Goal: Contribute content: Add original content to the website for others to see

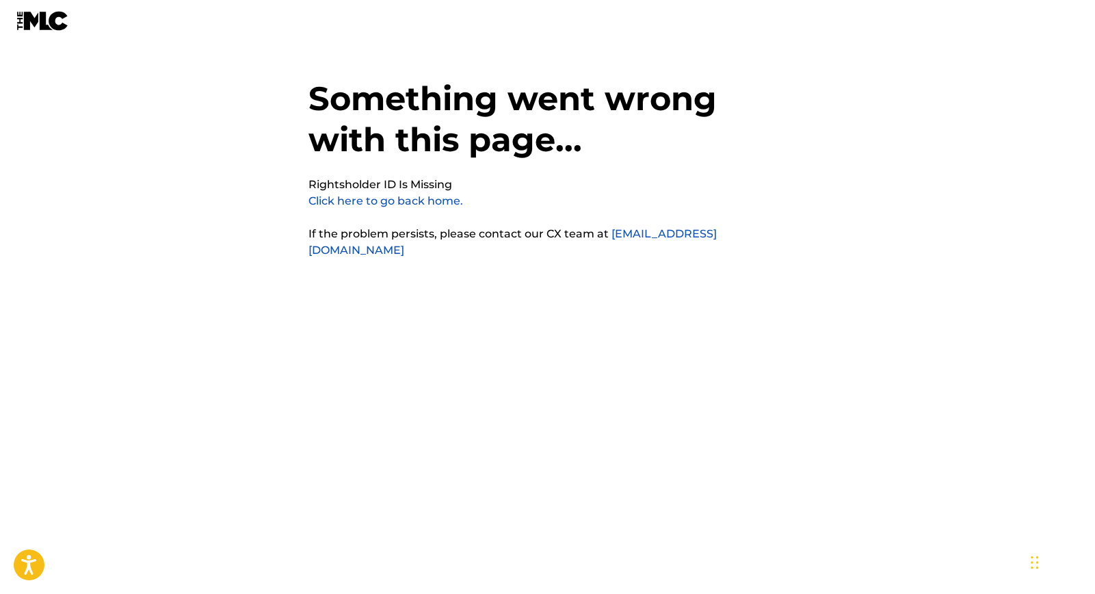
click at [44, 27] on img at bounding box center [42, 21] width 53 height 20
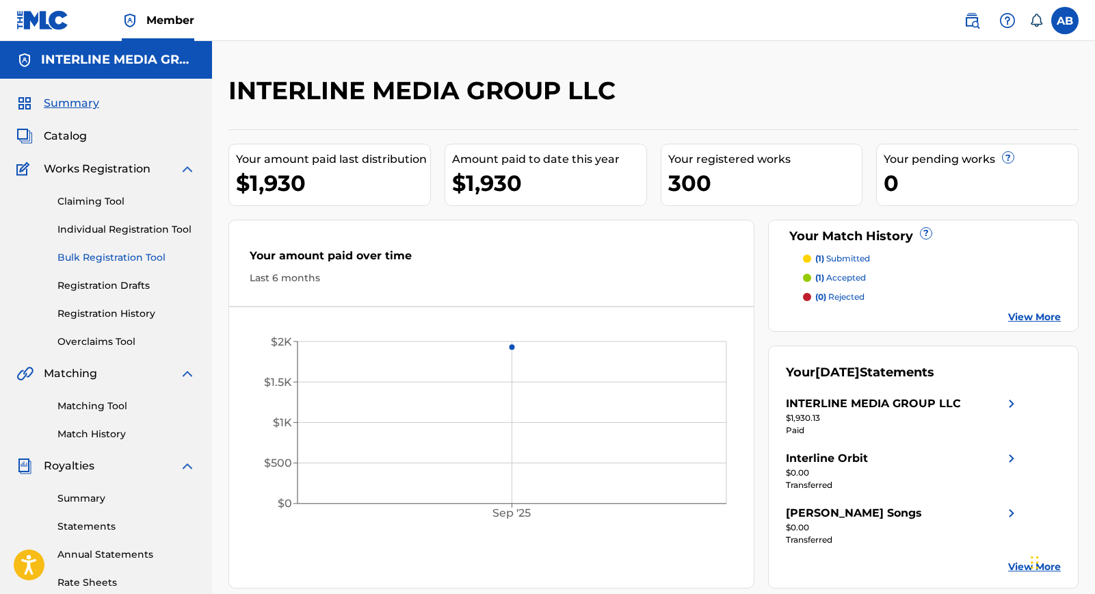
click at [113, 250] on link "Bulk Registration Tool" at bounding box center [126, 257] width 138 height 14
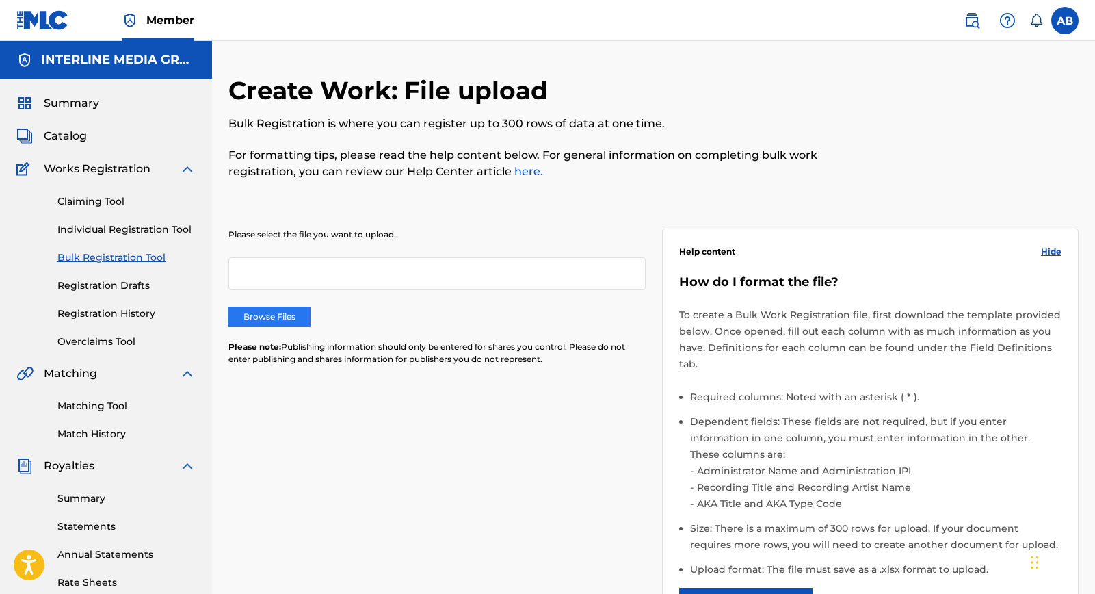
click at [274, 311] on label "Browse Files" at bounding box center [269, 316] width 82 height 21
click at [0, 0] on input "Browse Files" at bounding box center [0, 0] width 0 height 0
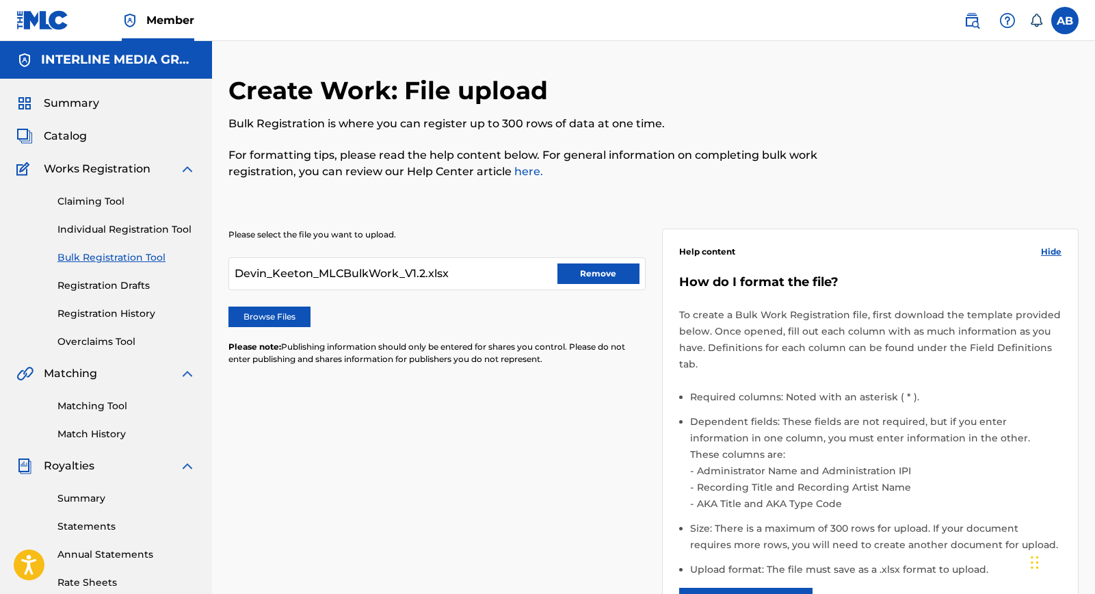
scroll to position [259, 0]
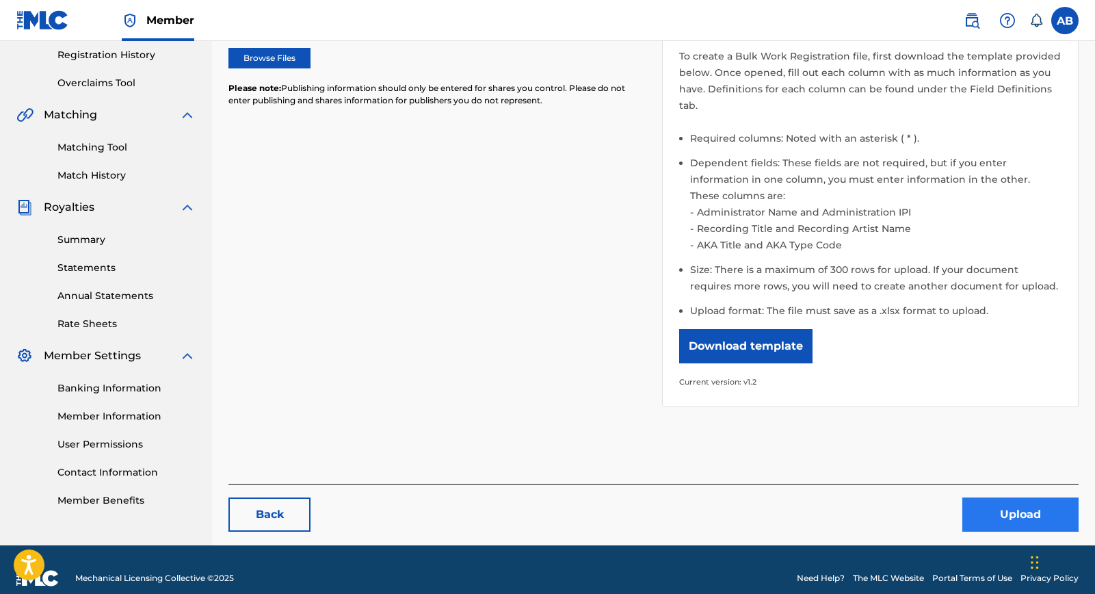
click at [1012, 497] on button "Upload" at bounding box center [1020, 514] width 116 height 34
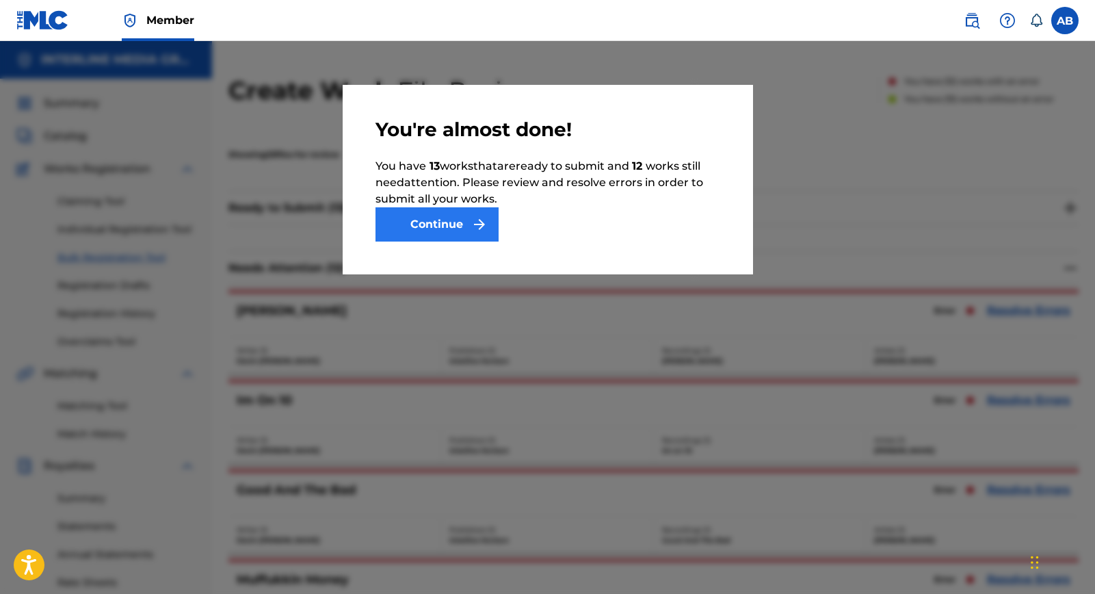
click at [445, 224] on button "Continue" at bounding box center [437, 224] width 123 height 34
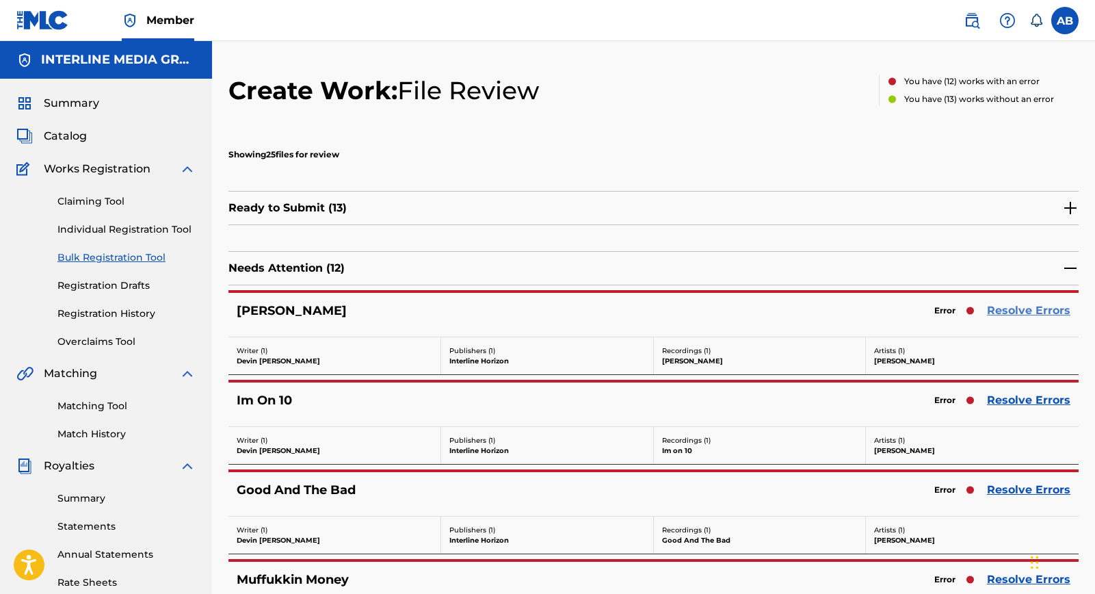
click at [1021, 306] on link "Resolve Errors" at bounding box center [1028, 310] width 83 height 16
click at [479, 122] on div "Create Work: File Review" at bounding box center [383, 98] width 311 height 47
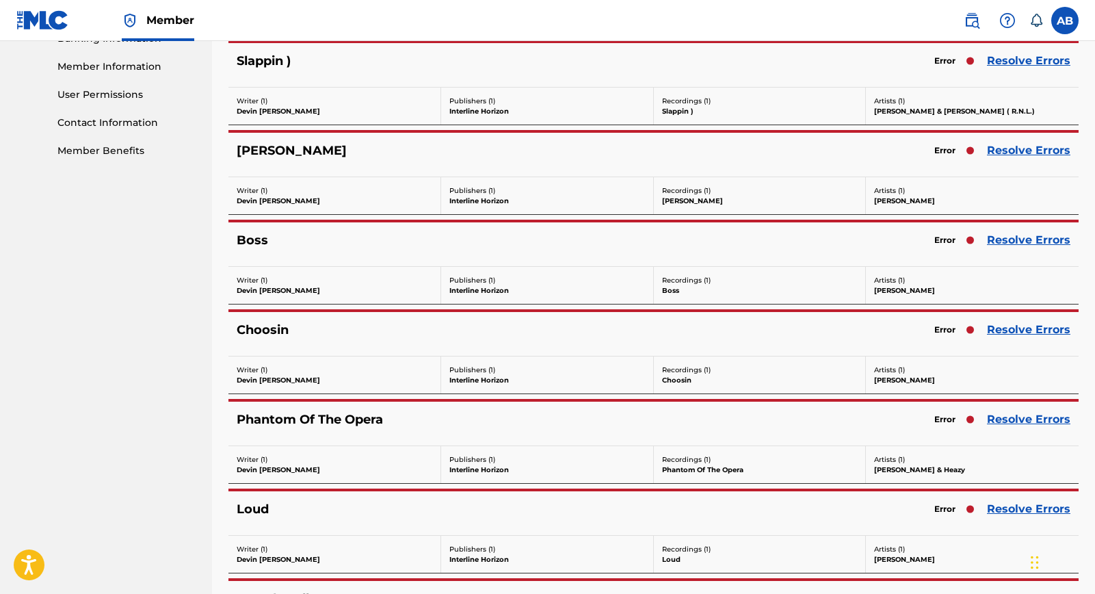
scroll to position [894, 0]
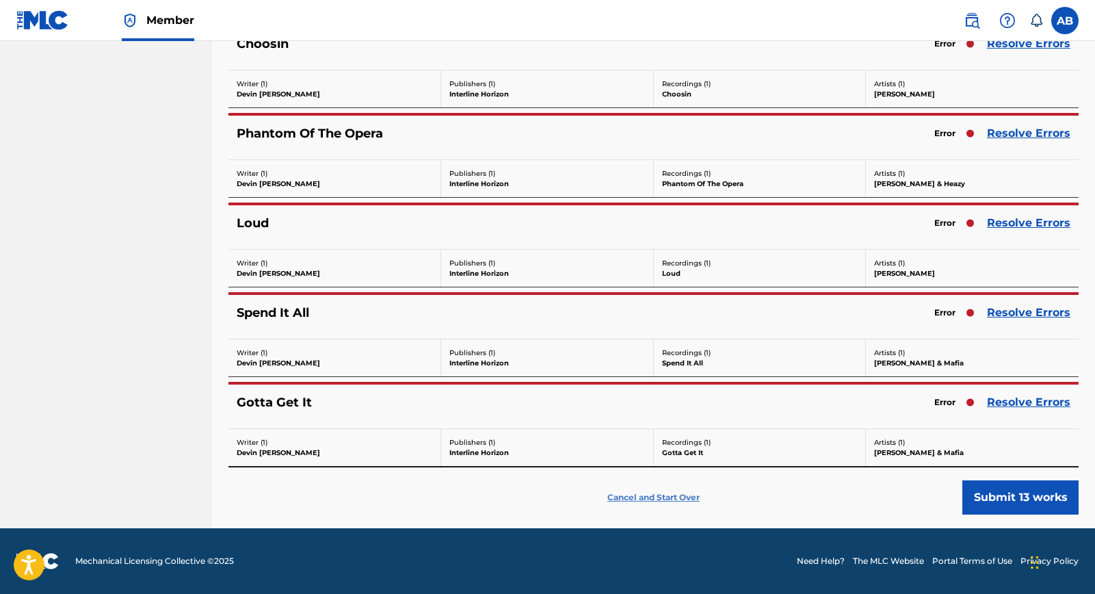
click at [668, 495] on p "Cancel and Start Over" at bounding box center [653, 497] width 92 height 12
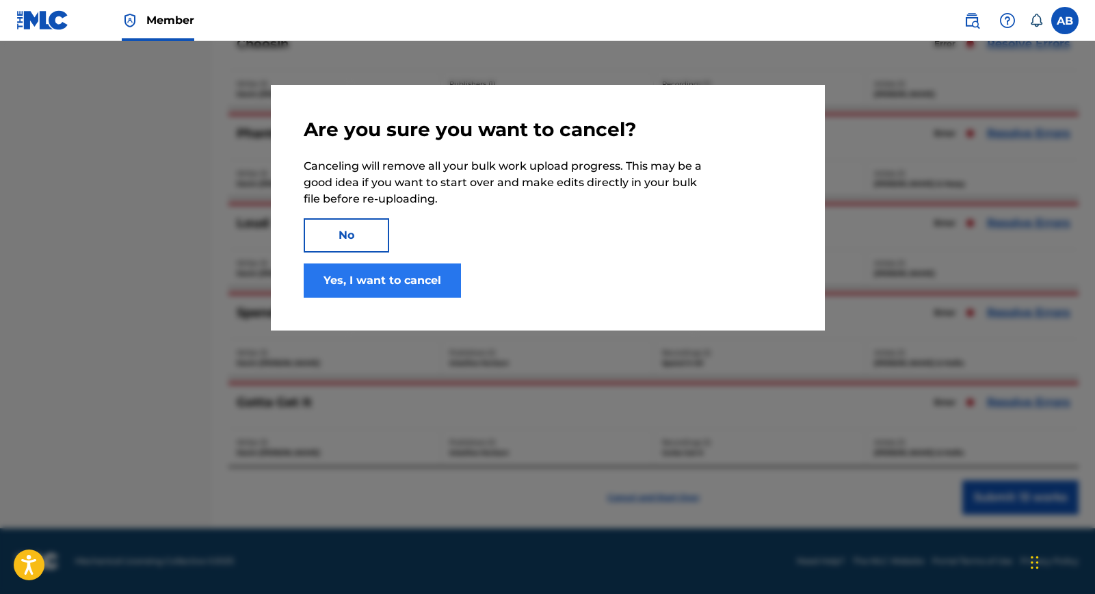
click at [349, 278] on button "Yes, I want to cancel" at bounding box center [382, 280] width 157 height 34
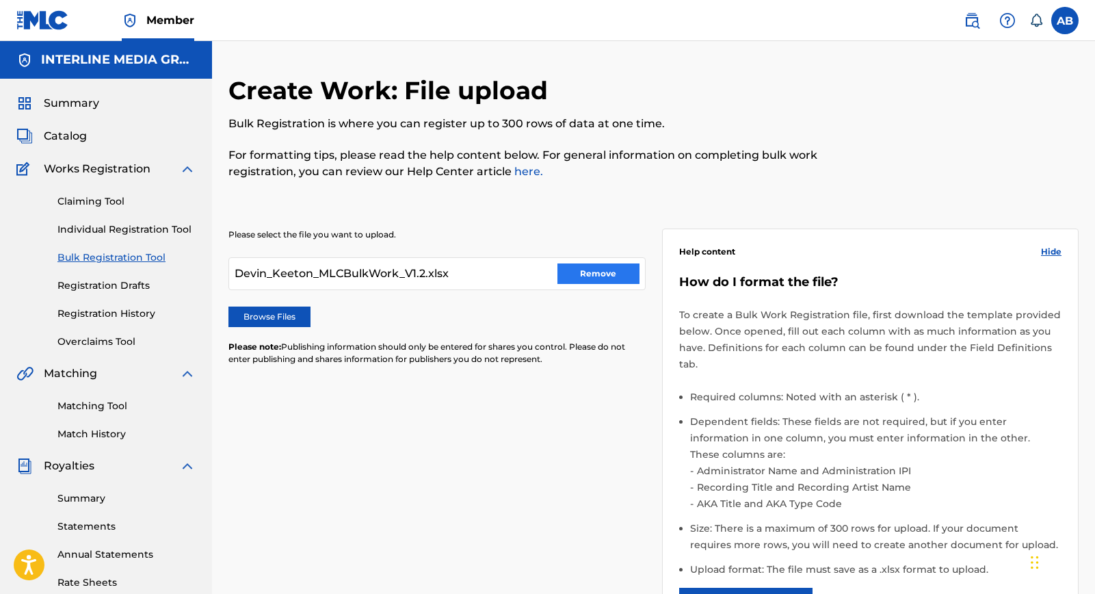
click at [591, 270] on button "Remove" at bounding box center [598, 273] width 82 height 21
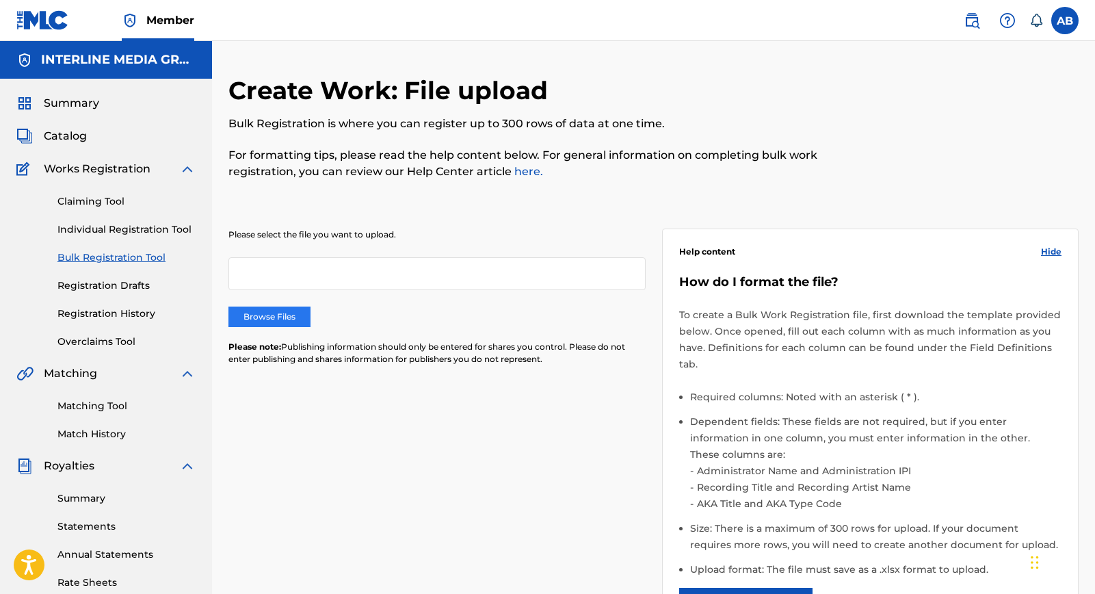
click at [306, 316] on label "Browse Files" at bounding box center [269, 316] width 82 height 21
click at [0, 0] on input "Browse Files" at bounding box center [0, 0] width 0 height 0
click at [254, 314] on label "Browse Files" at bounding box center [269, 316] width 82 height 21
click at [0, 0] on input "Browse Files" at bounding box center [0, 0] width 0 height 0
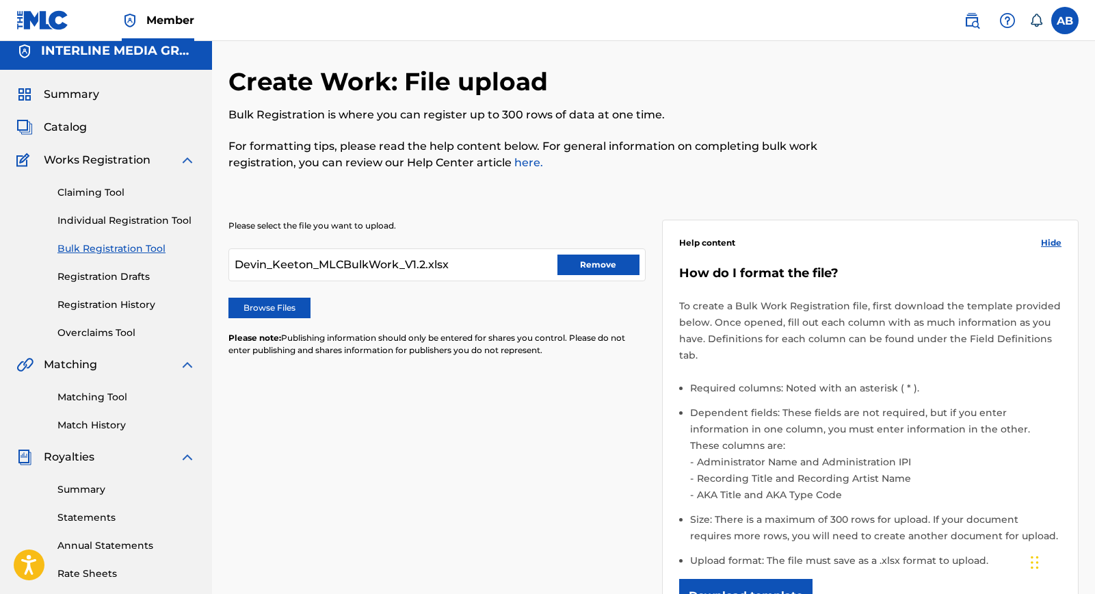
scroll to position [259, 0]
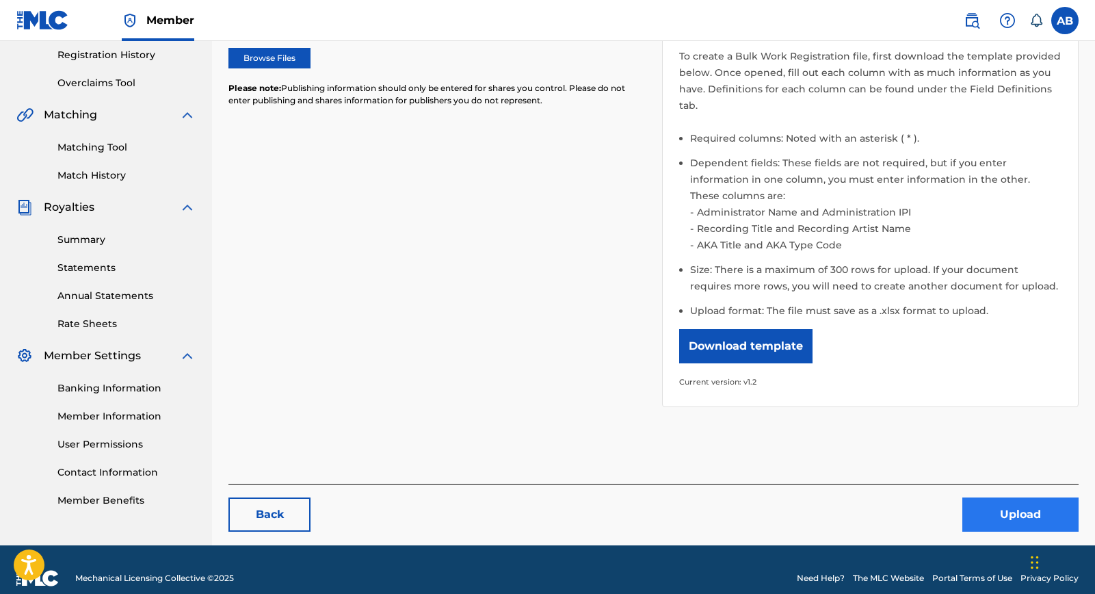
click at [1027, 499] on button "Upload" at bounding box center [1020, 514] width 116 height 34
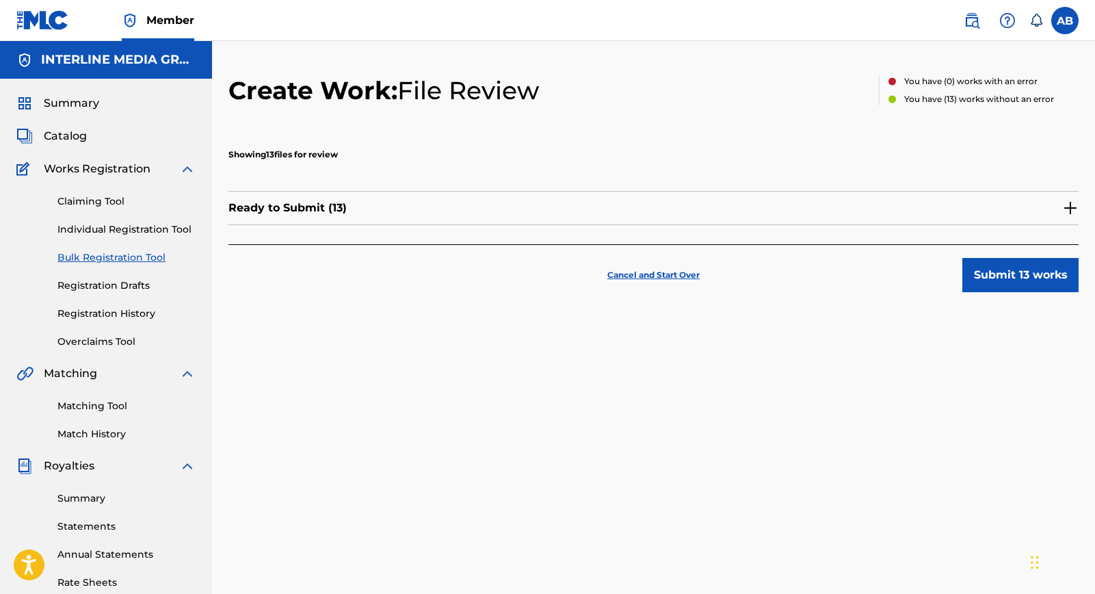
click at [966, 210] on div "Ready to Submit ( 13 )" at bounding box center [653, 208] width 850 height 34
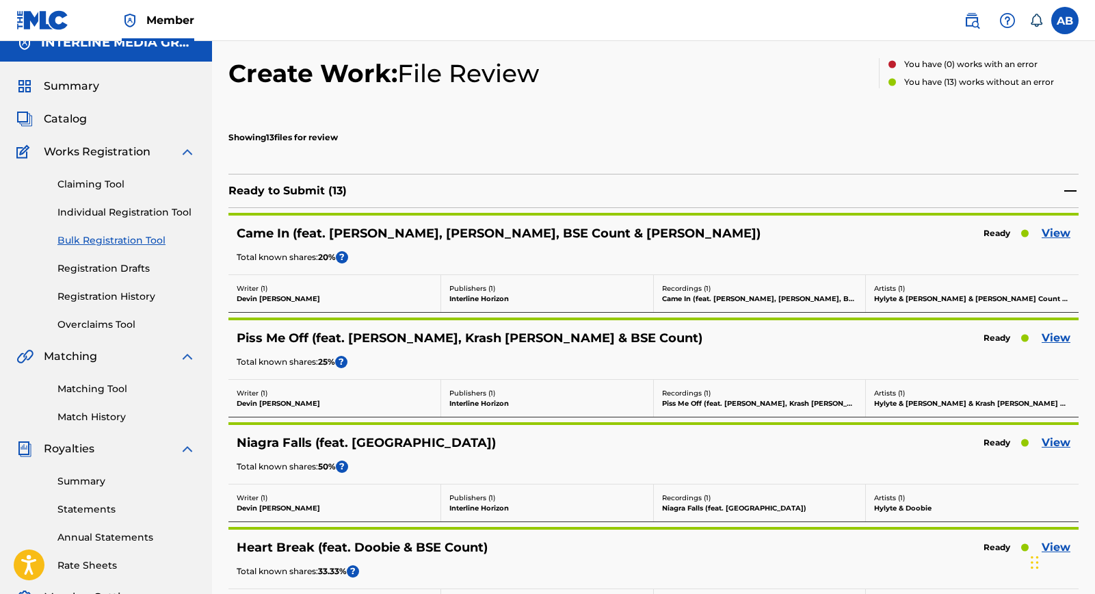
scroll to position [26, 0]
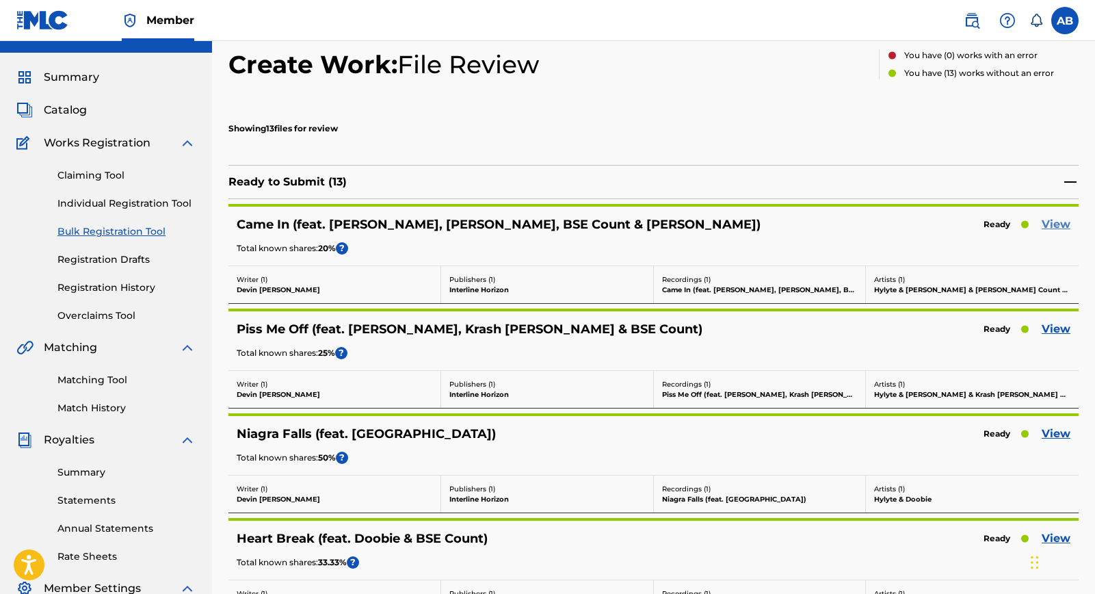
click at [1063, 224] on link "View" at bounding box center [1056, 224] width 29 height 16
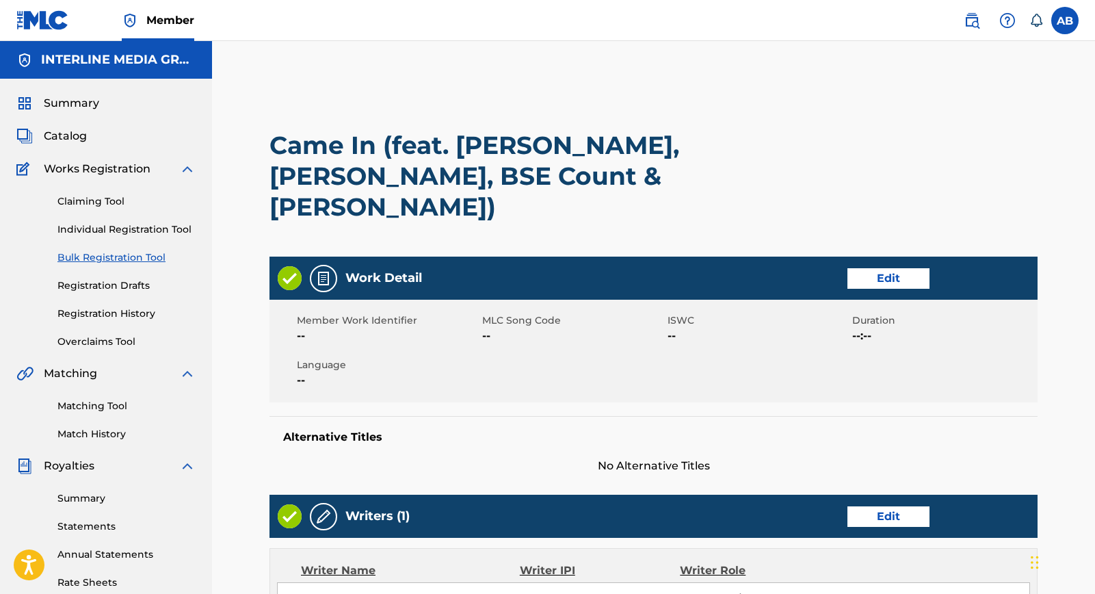
scroll to position [533, 0]
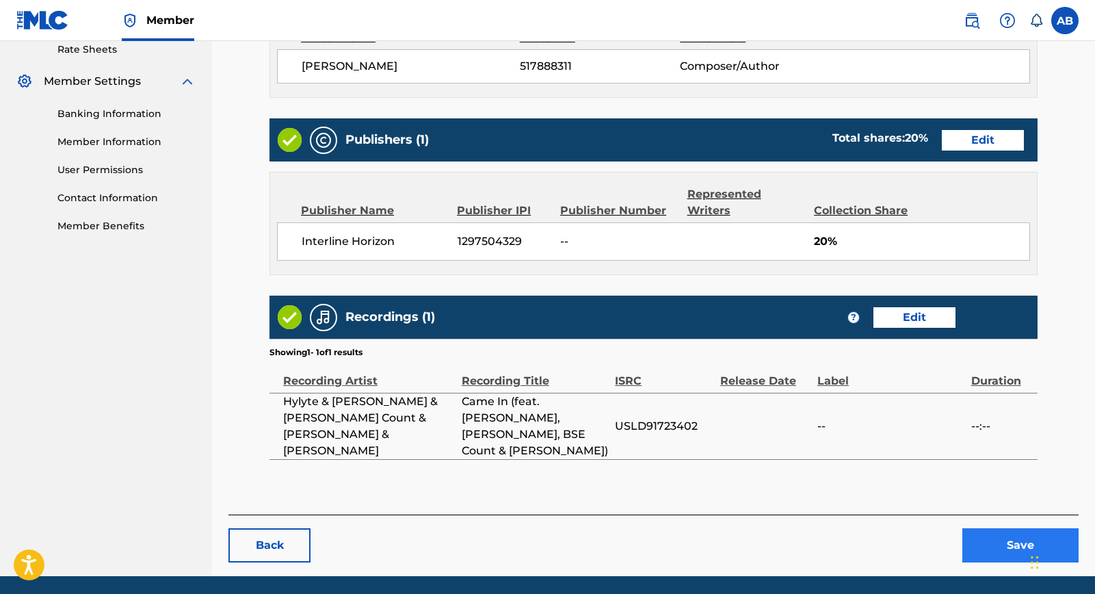
click at [1020, 528] on button "Save" at bounding box center [1020, 545] width 116 height 34
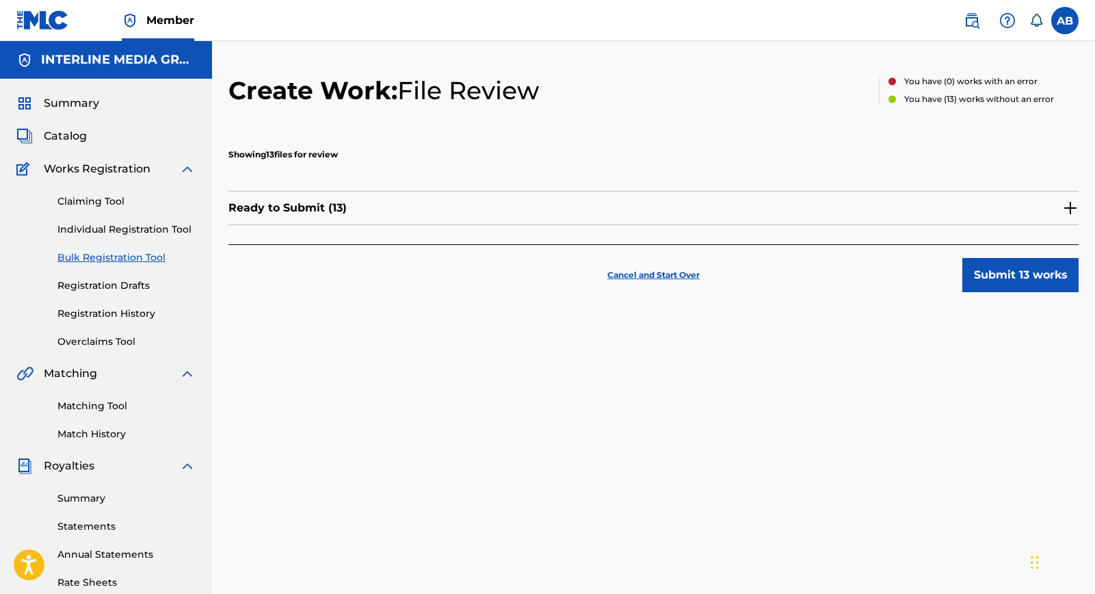
click at [1064, 211] on img at bounding box center [1070, 208] width 16 height 16
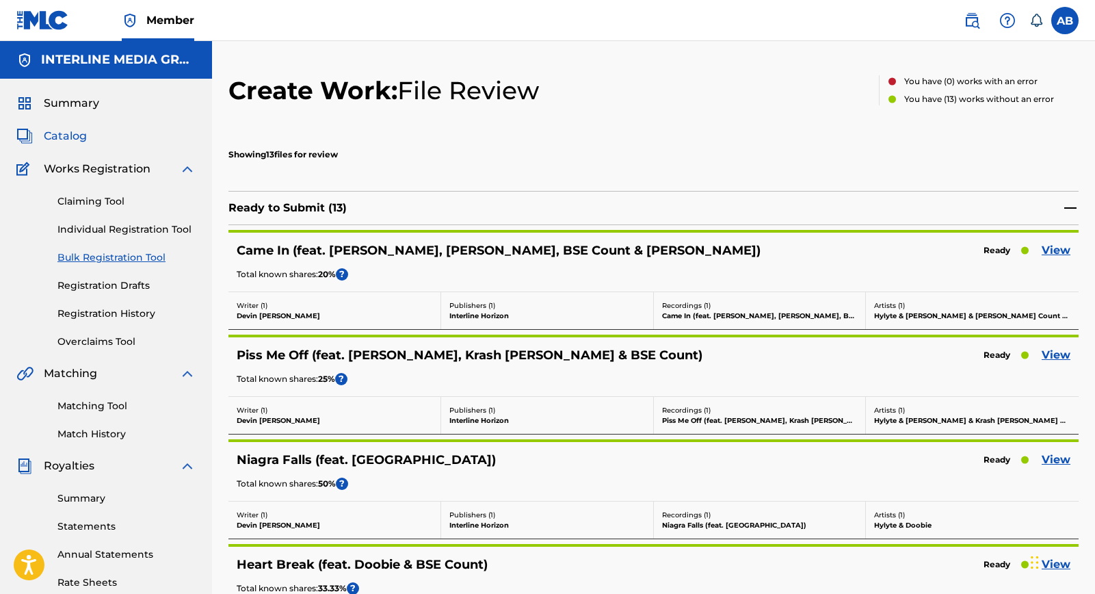
click at [75, 138] on span "Catalog" at bounding box center [65, 136] width 43 height 16
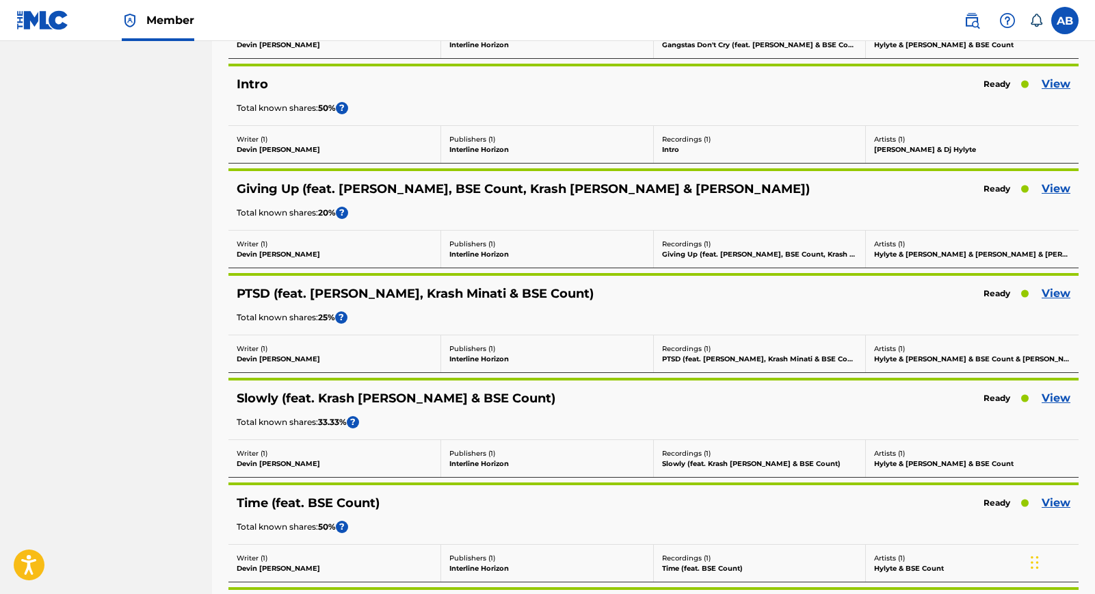
scroll to position [1138, 0]
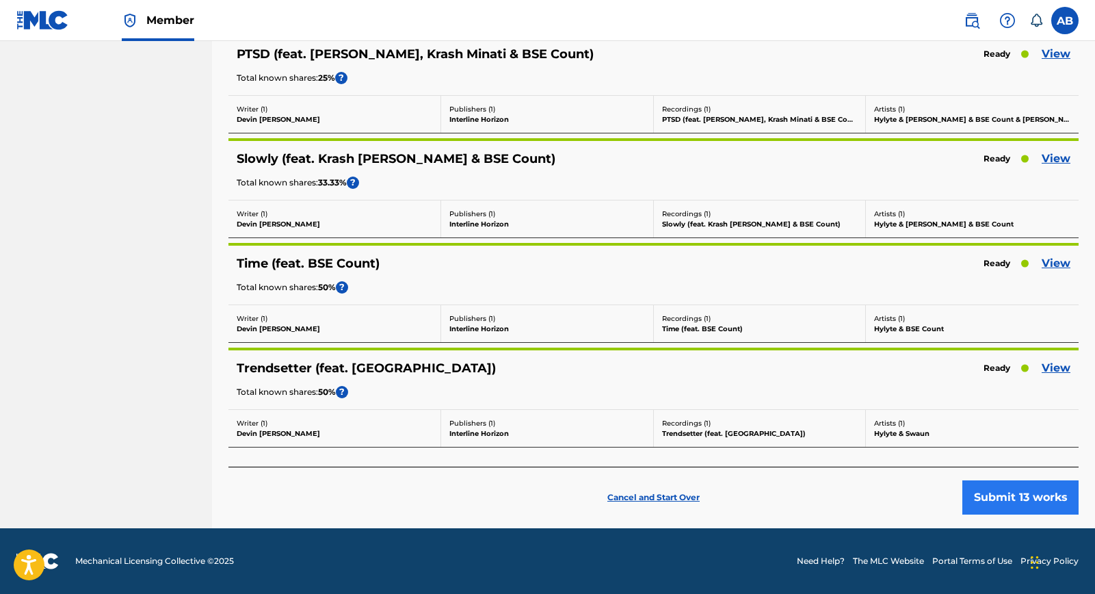
click at [1008, 506] on button "Submit 13 works" at bounding box center [1020, 497] width 116 height 34
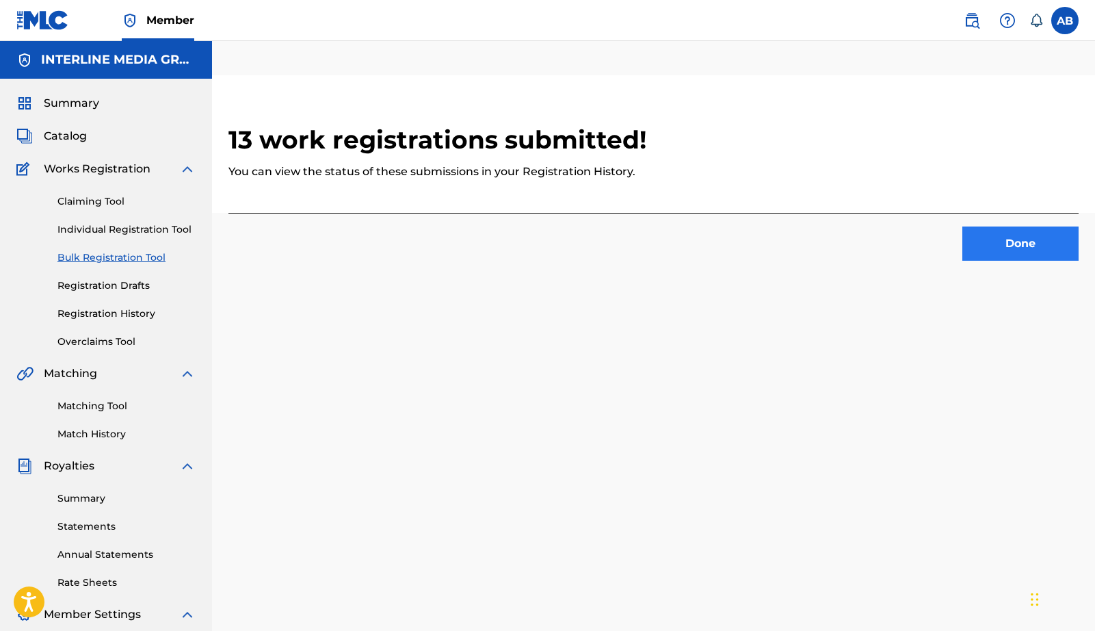
click at [1061, 250] on button "Done" at bounding box center [1020, 243] width 116 height 34
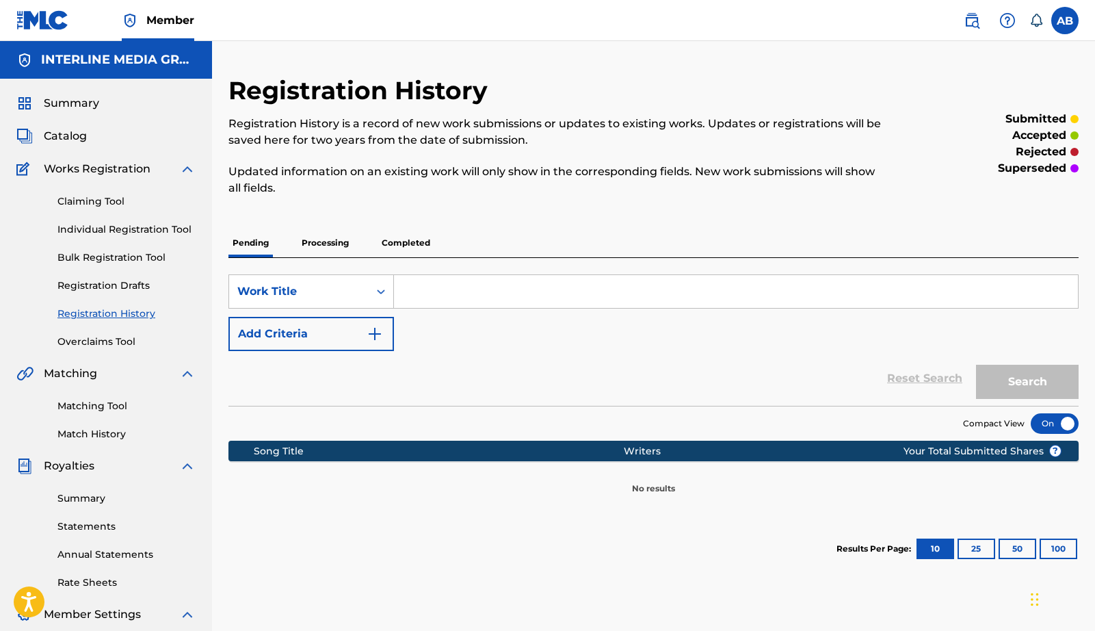
click at [521, 192] on p "Updated information on an existing work will only show in the corresponding fie…" at bounding box center [555, 179] width 655 height 33
click at [373, 185] on p "Updated information on an existing work will only show in the corresponding fie…" at bounding box center [555, 179] width 655 height 33
click at [616, 192] on p "Updated information on an existing work will only show in the corresponding fie…" at bounding box center [555, 179] width 655 height 33
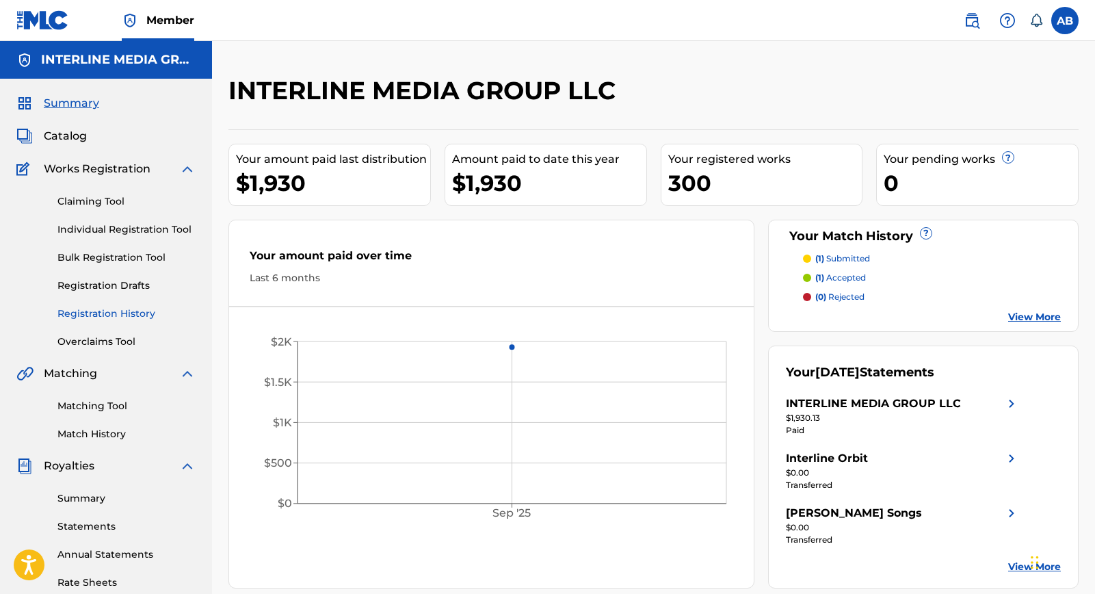
click at [118, 311] on link "Registration History" at bounding box center [126, 313] width 138 height 14
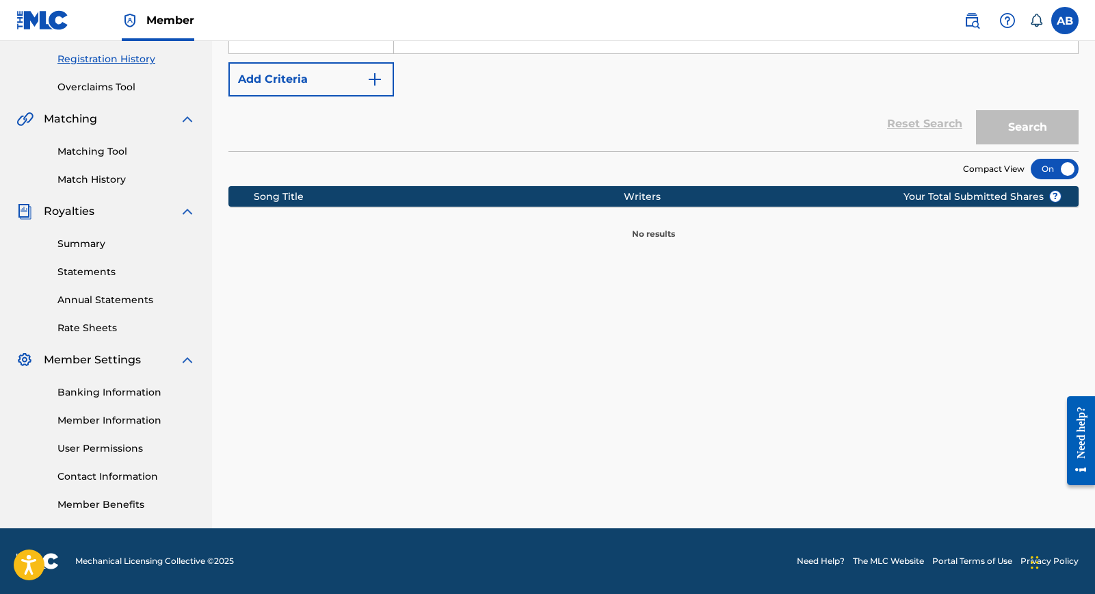
scroll to position [124, 0]
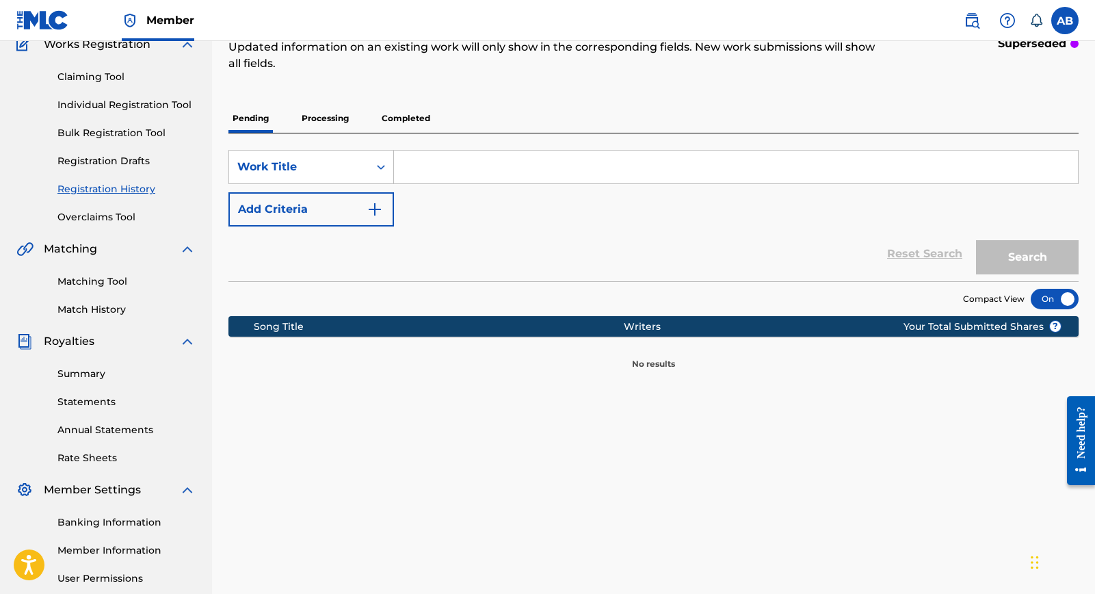
click at [391, 129] on p "Completed" at bounding box center [406, 118] width 57 height 29
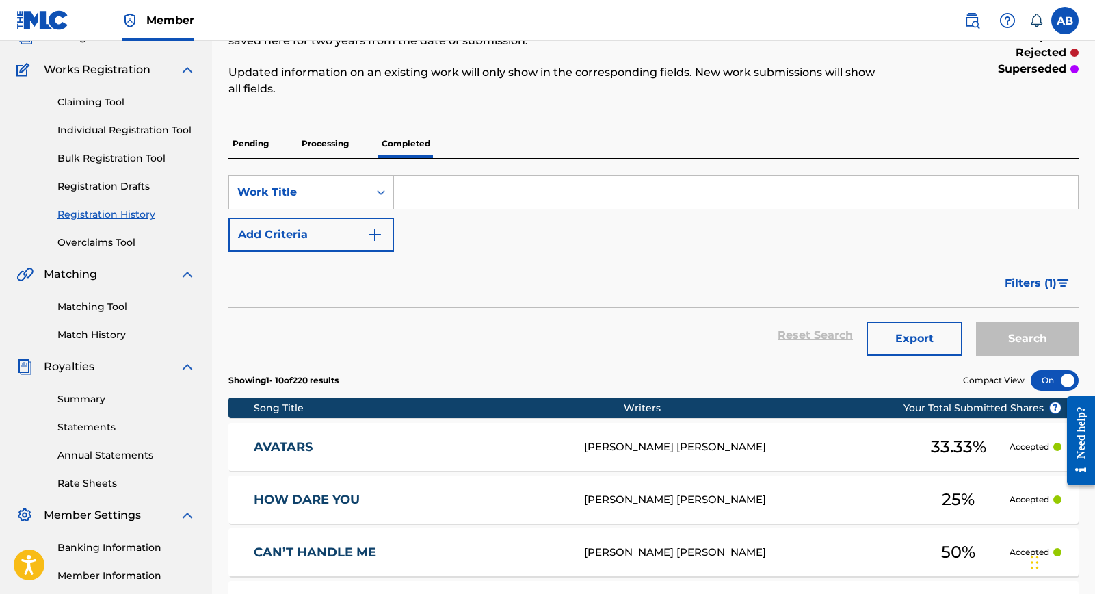
scroll to position [318, 0]
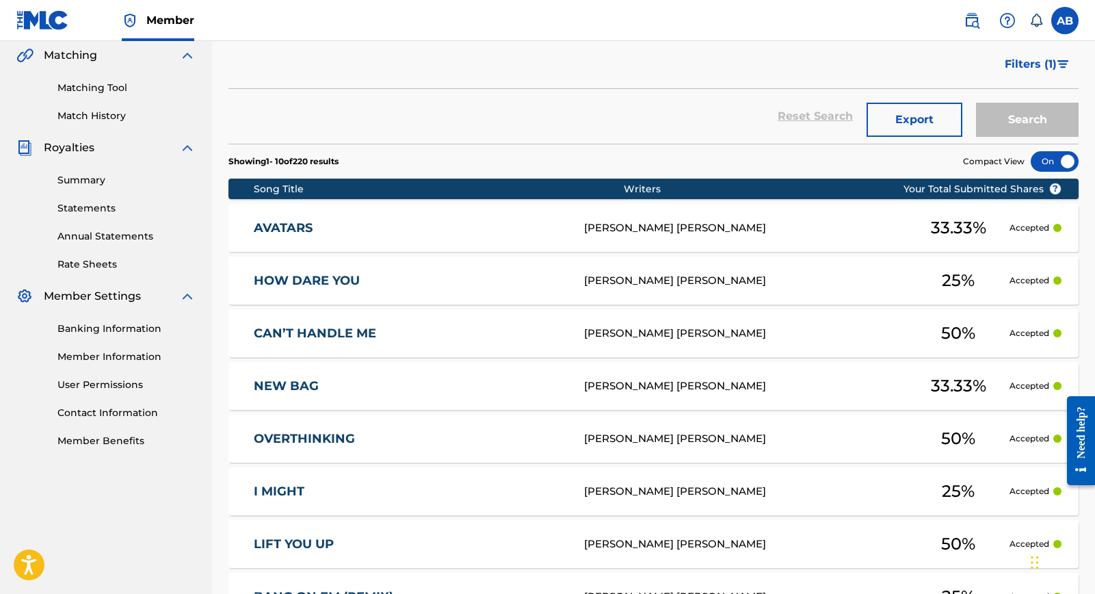
click at [354, 332] on link "CAN’T HANDLE ME" at bounding box center [410, 334] width 312 height 16
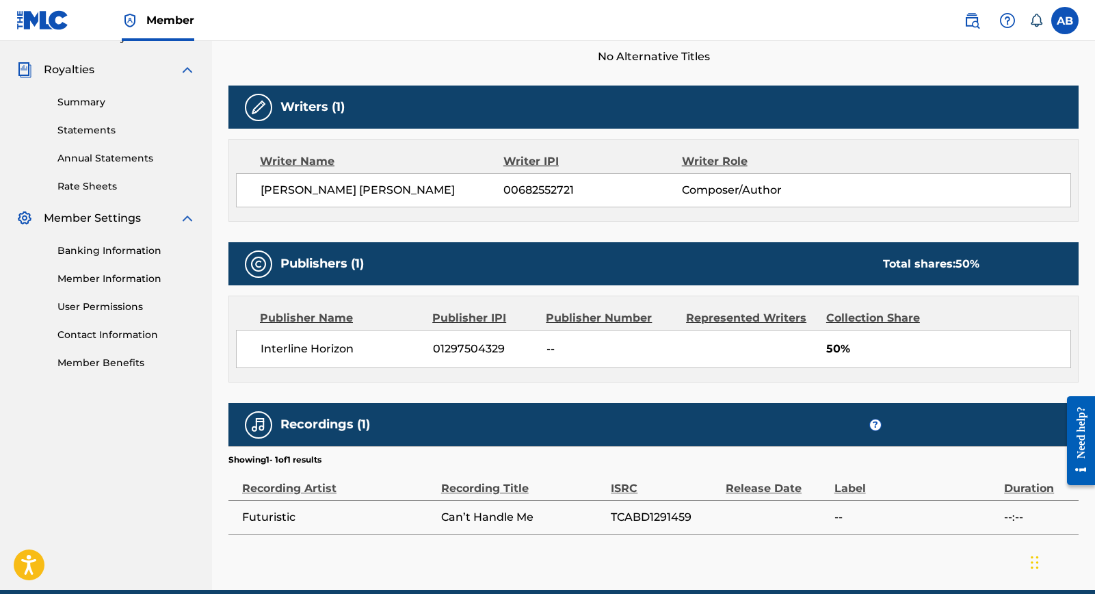
scroll to position [387, 0]
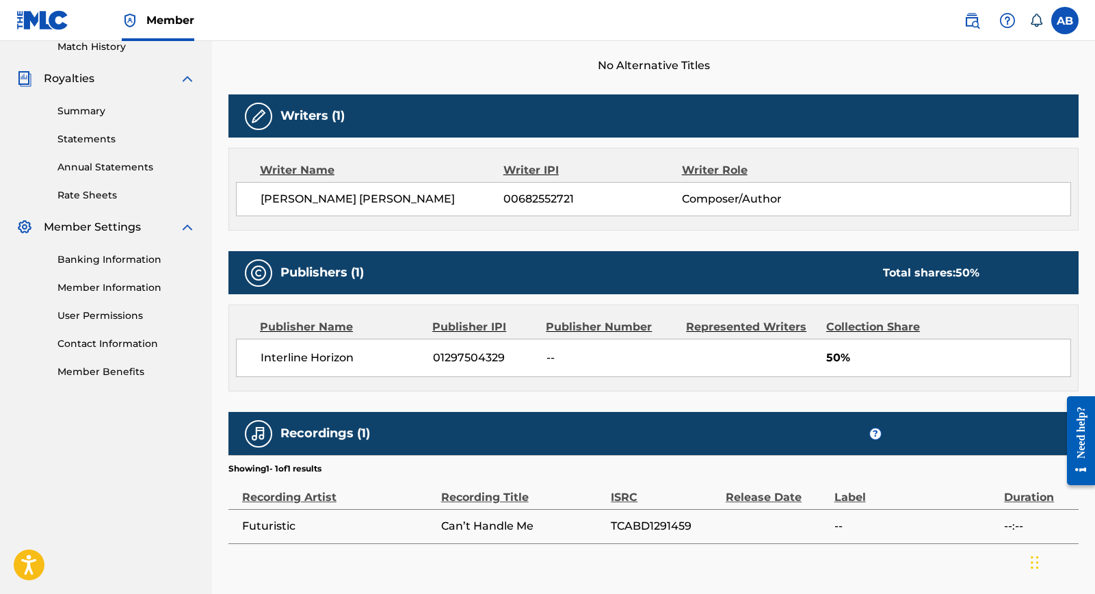
click at [690, 397] on div "Work Detail Member Work Identifier -- MLC Song Code -- ISWC -- Duration --:-- L…" at bounding box center [653, 199] width 850 height 687
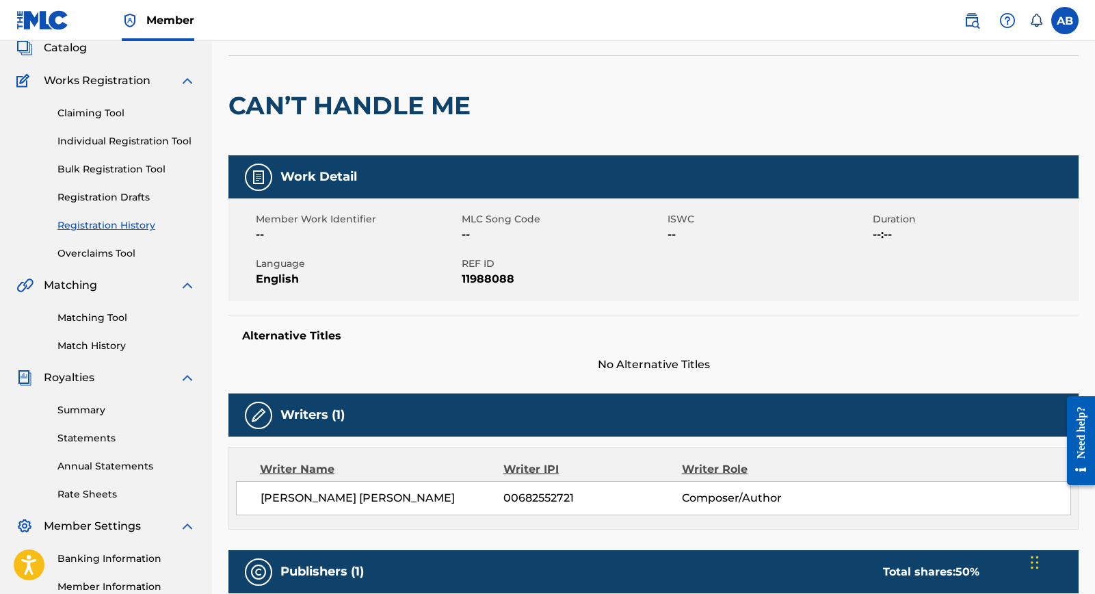
scroll to position [0, 0]
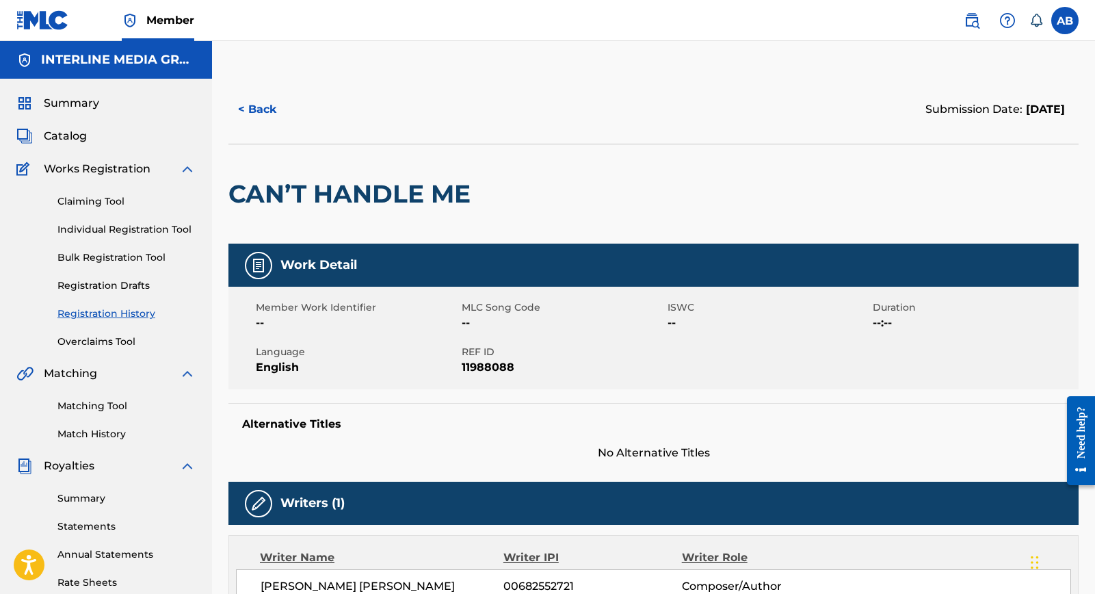
click at [896, 91] on div "< Back Submission Date: [DATE]" at bounding box center [653, 109] width 850 height 68
click at [738, 136] on div "< Back Submission Date: [DATE]" at bounding box center [653, 109] width 850 height 68
click at [456, 118] on div "< Back" at bounding box center [440, 109] width 425 height 34
click at [551, 183] on div at bounding box center [575, 193] width 196 height 99
click at [439, 208] on h2 "CAN’T HANDLE ME" at bounding box center [352, 194] width 249 height 31
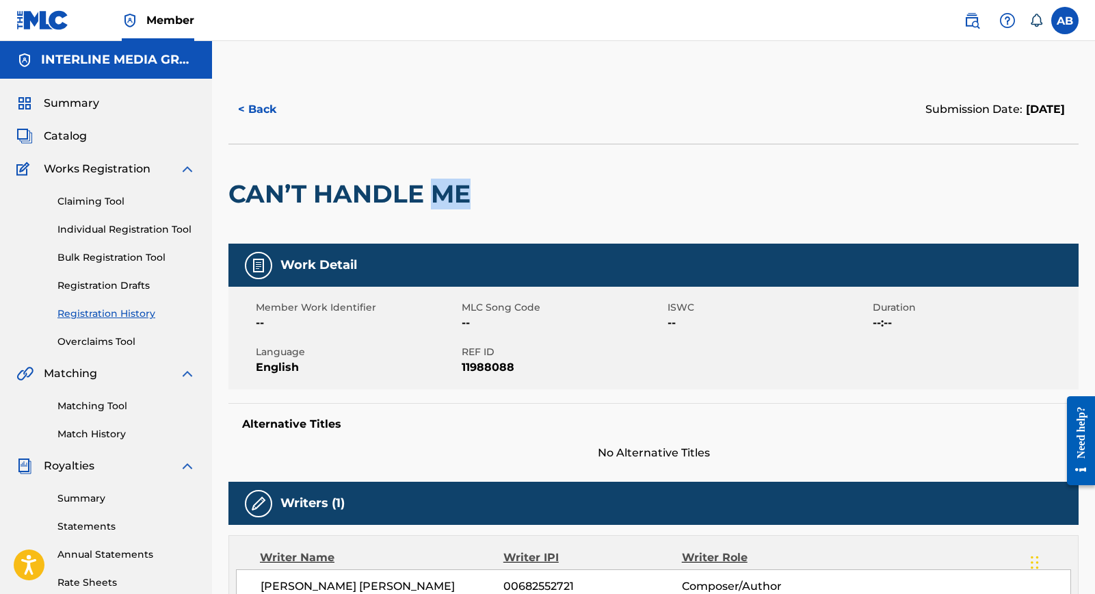
click at [439, 207] on h2 "CAN’T HANDLE ME" at bounding box center [352, 194] width 249 height 31
click at [378, 203] on h2 "CAN’T HANDLE ME" at bounding box center [352, 194] width 249 height 31
click at [493, 207] on div at bounding box center [575, 193] width 196 height 99
click at [460, 154] on div "CAN’T HANDLE ME" at bounding box center [352, 193] width 249 height 99
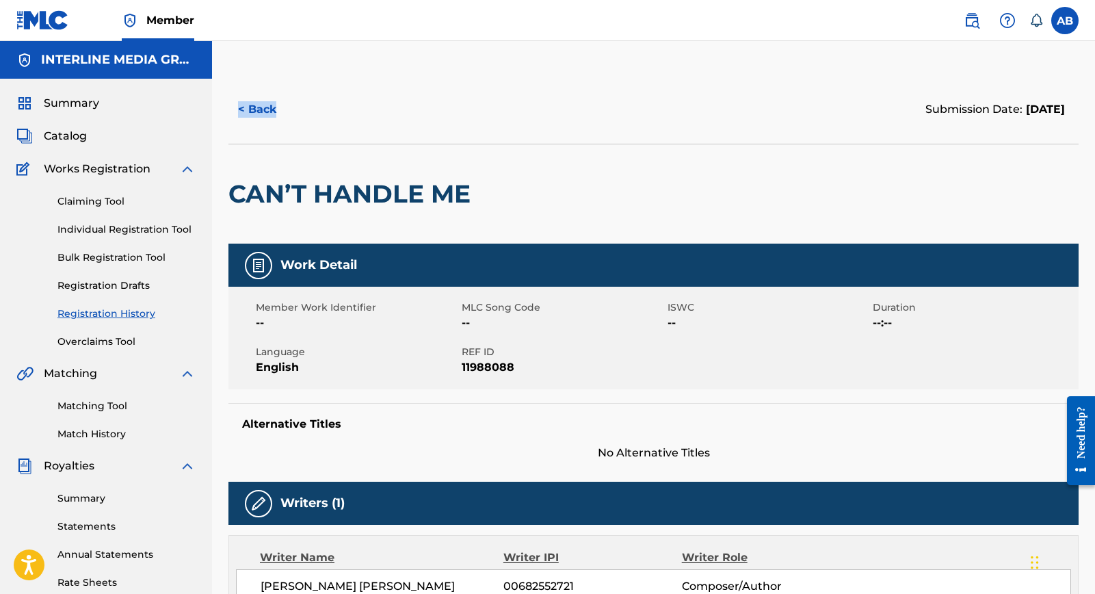
click at [627, 76] on div "< Back Submission Date: [DATE]" at bounding box center [653, 109] width 850 height 68
click at [642, 139] on div "< Back Submission Date: [DATE]" at bounding box center [653, 109] width 850 height 68
click at [323, 124] on div "< Back" at bounding box center [440, 109] width 425 height 34
click at [82, 101] on span "Summary" at bounding box center [71, 103] width 55 height 16
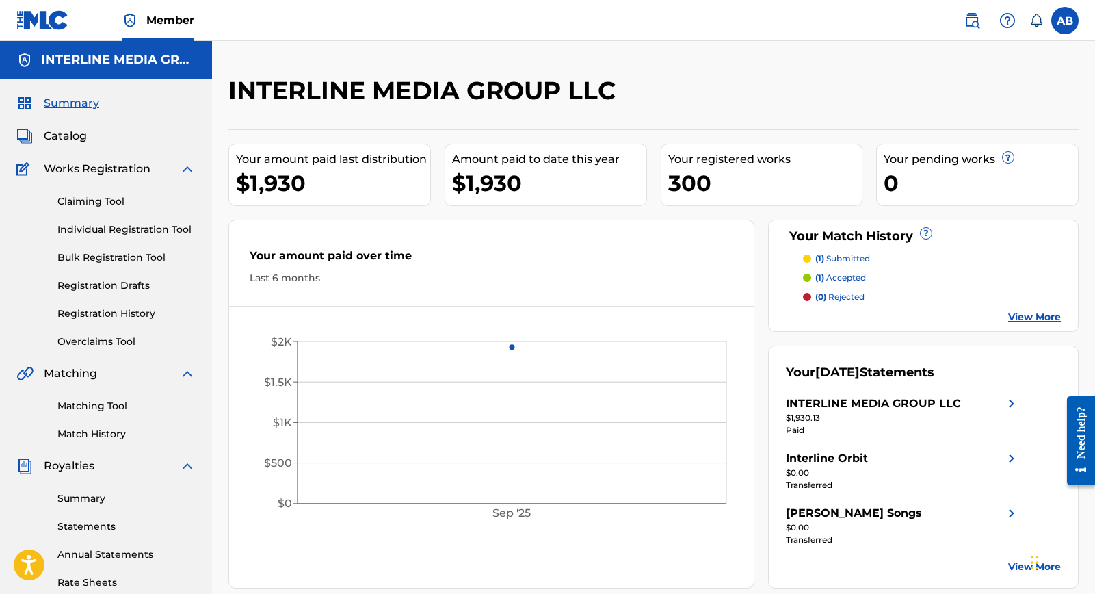
click at [287, 218] on div "Your amount paid last distribution $1,930 Amount paid to date this year $1,930 …" at bounding box center [653, 358] width 850 height 459
drag, startPoint x: 53, startPoint y: 130, endPoint x: 61, endPoint y: 135, distance: 8.9
click at [53, 130] on span "Catalog" at bounding box center [65, 136] width 43 height 16
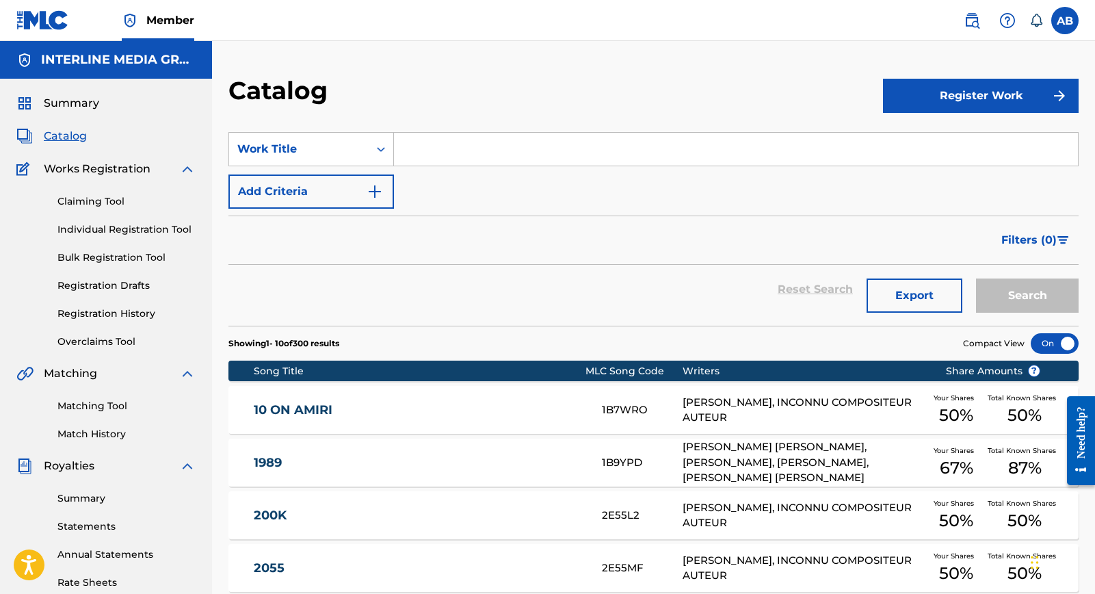
click at [503, 239] on div "Filters ( 0 )" at bounding box center [653, 239] width 850 height 49
